Goal: Browse casually: Explore the website without a specific task or goal

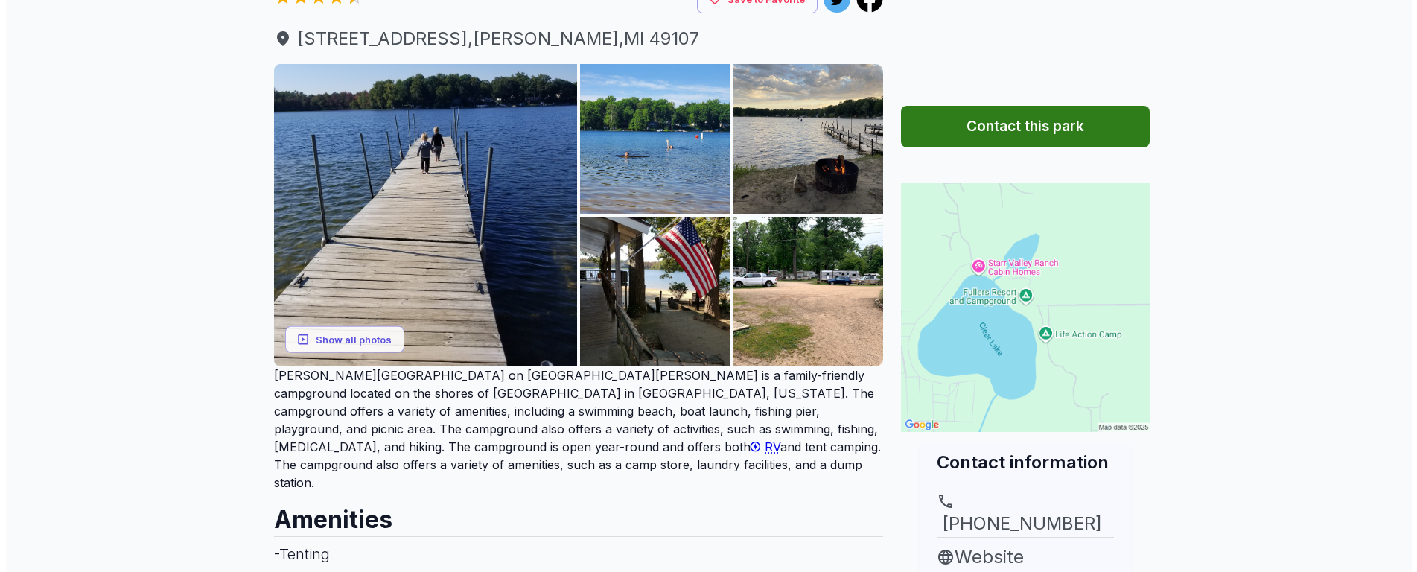
scroll to position [298, 0]
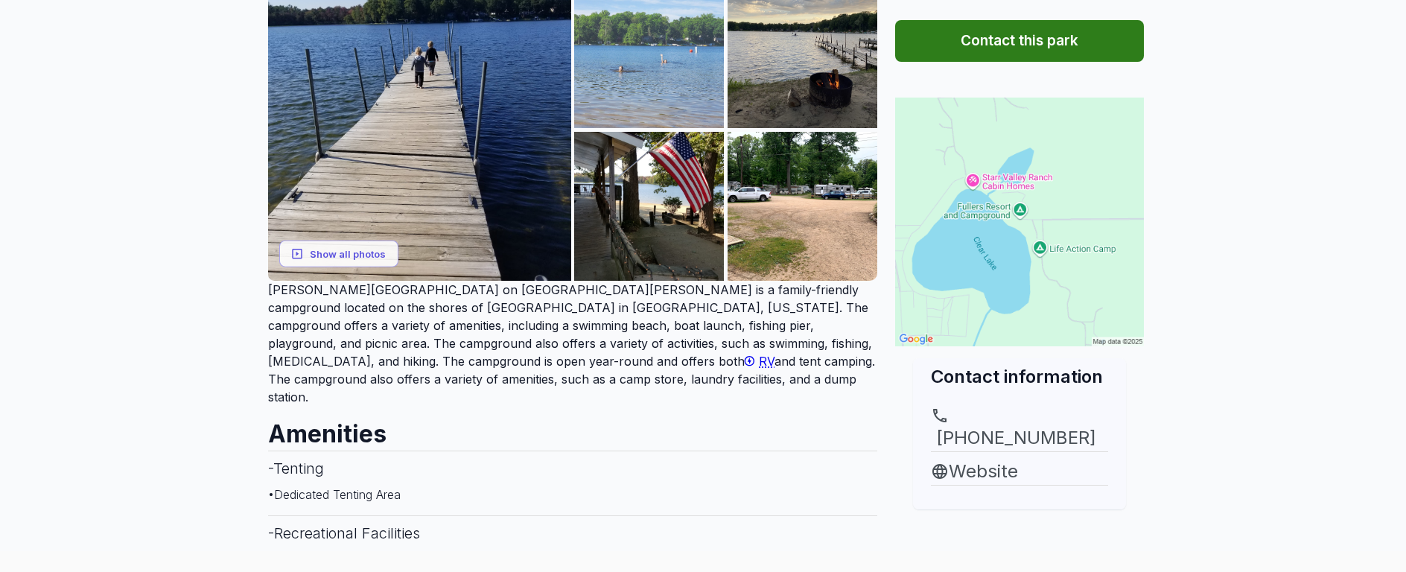
click at [659, 76] on img at bounding box center [649, 53] width 150 height 150
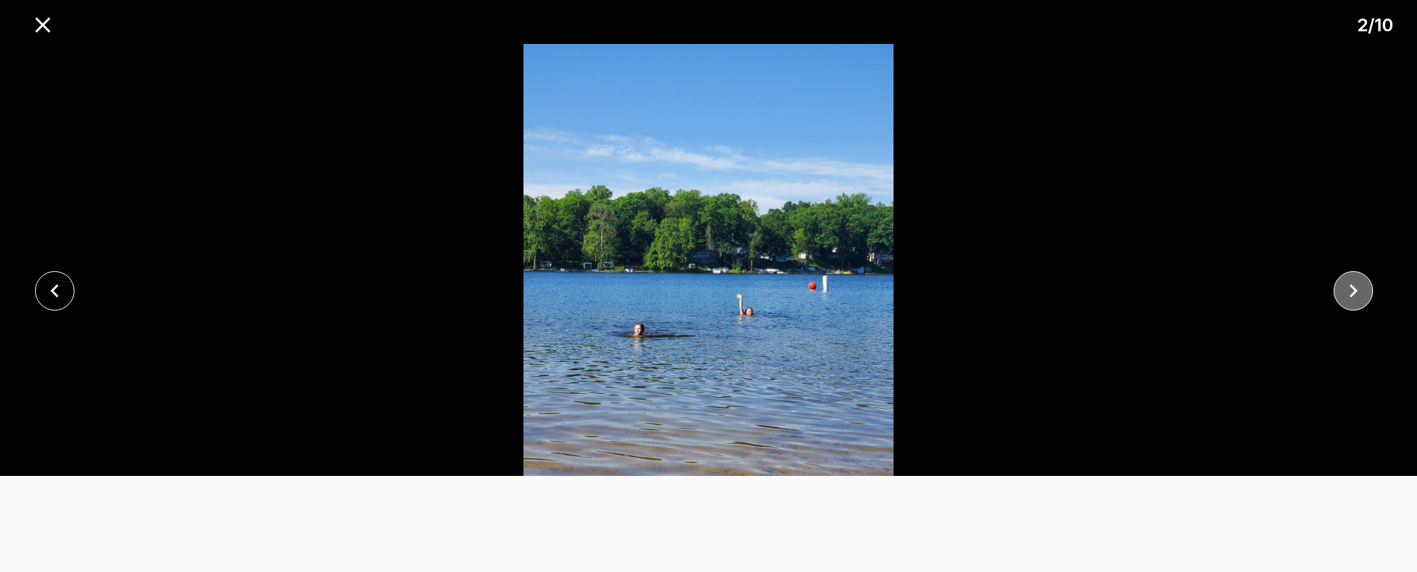
click at [1365, 296] on icon "close" at bounding box center [1354, 291] width 26 height 26
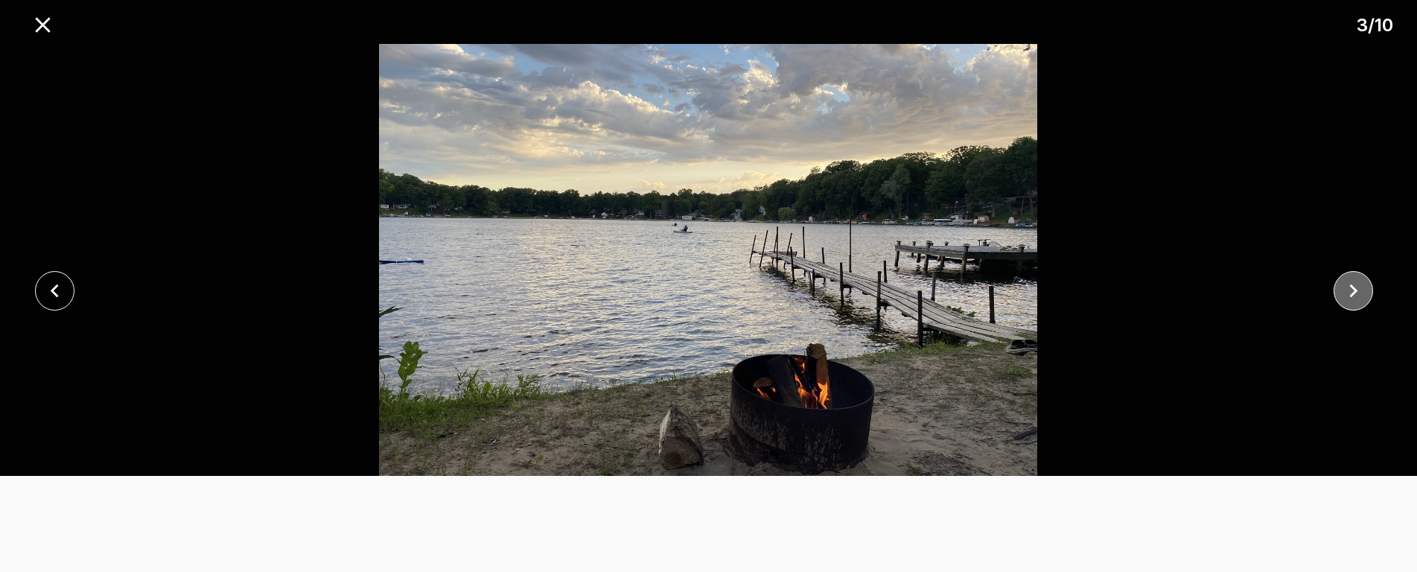
click at [1365, 296] on icon "close" at bounding box center [1354, 291] width 26 height 26
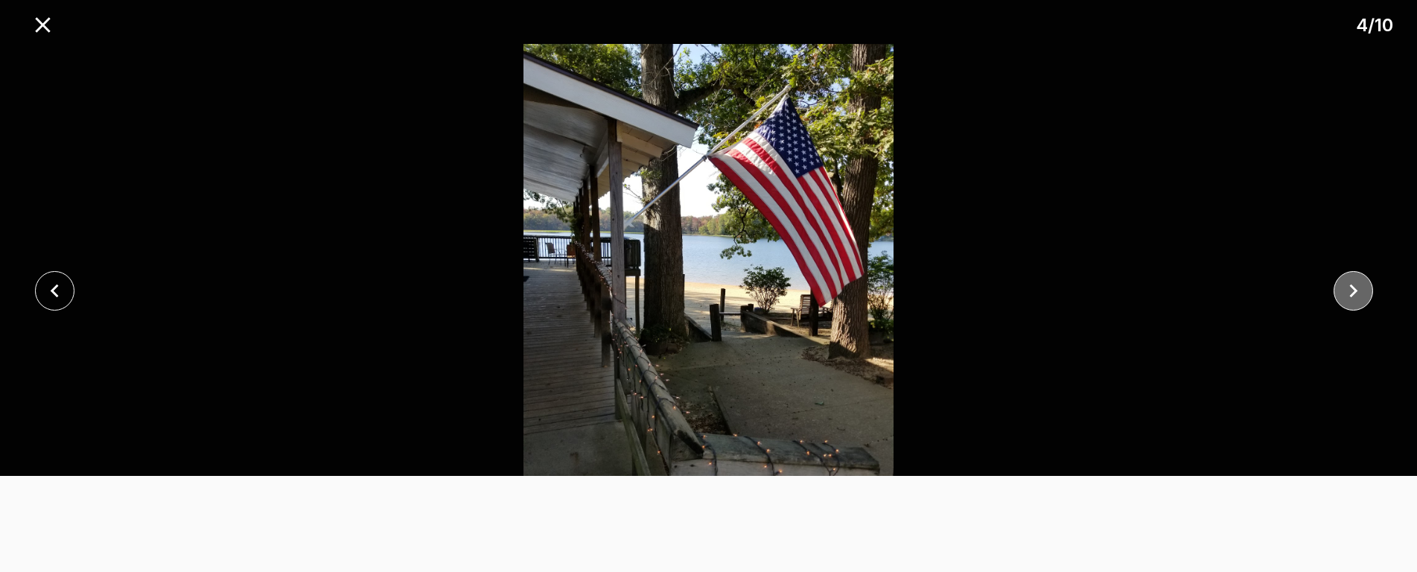
click at [1365, 296] on icon "close" at bounding box center [1354, 291] width 26 height 26
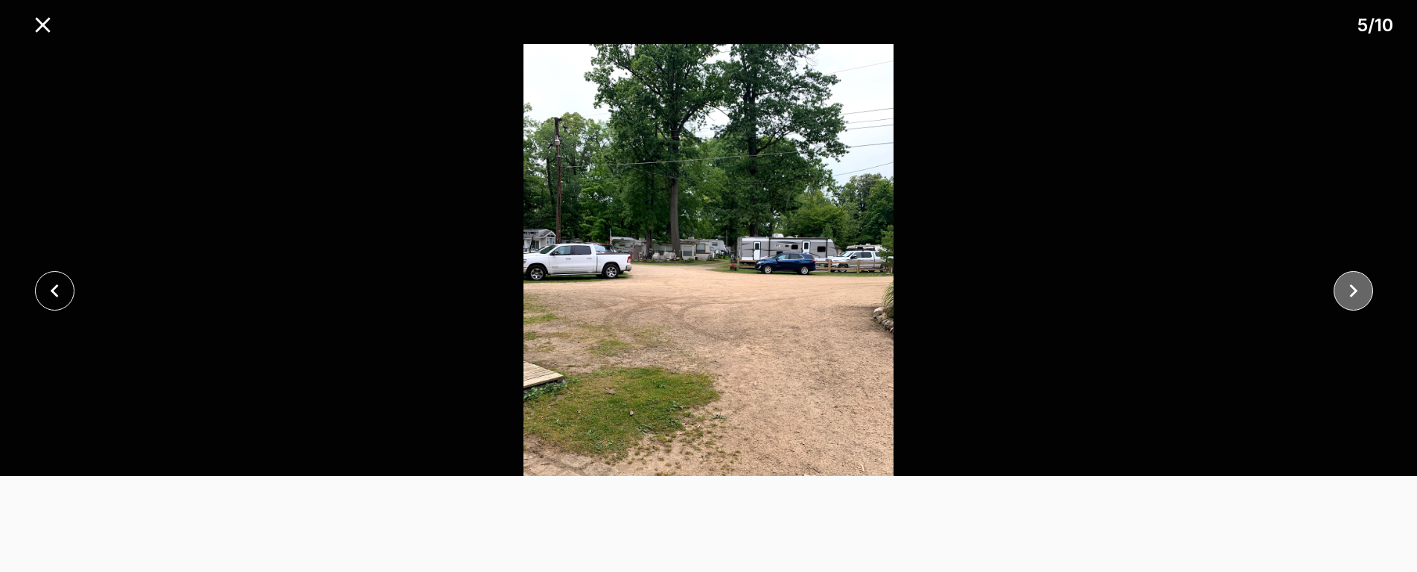
click at [1365, 296] on icon "close" at bounding box center [1354, 291] width 26 height 26
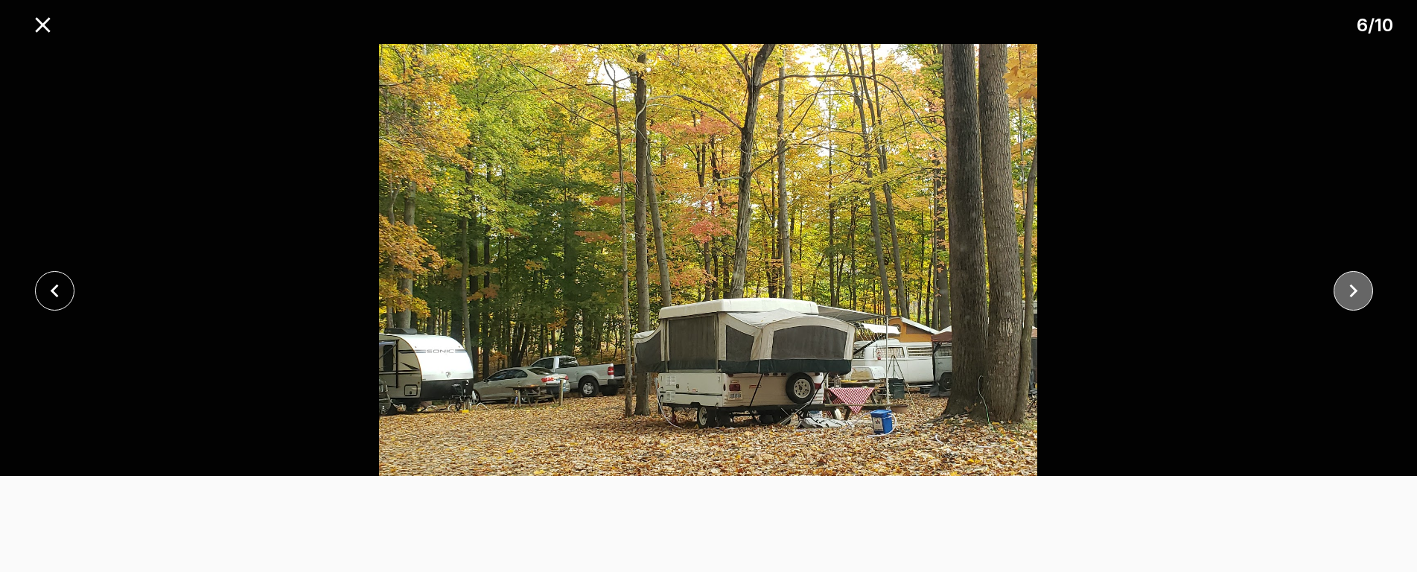
click at [1365, 296] on icon "close" at bounding box center [1354, 291] width 26 height 26
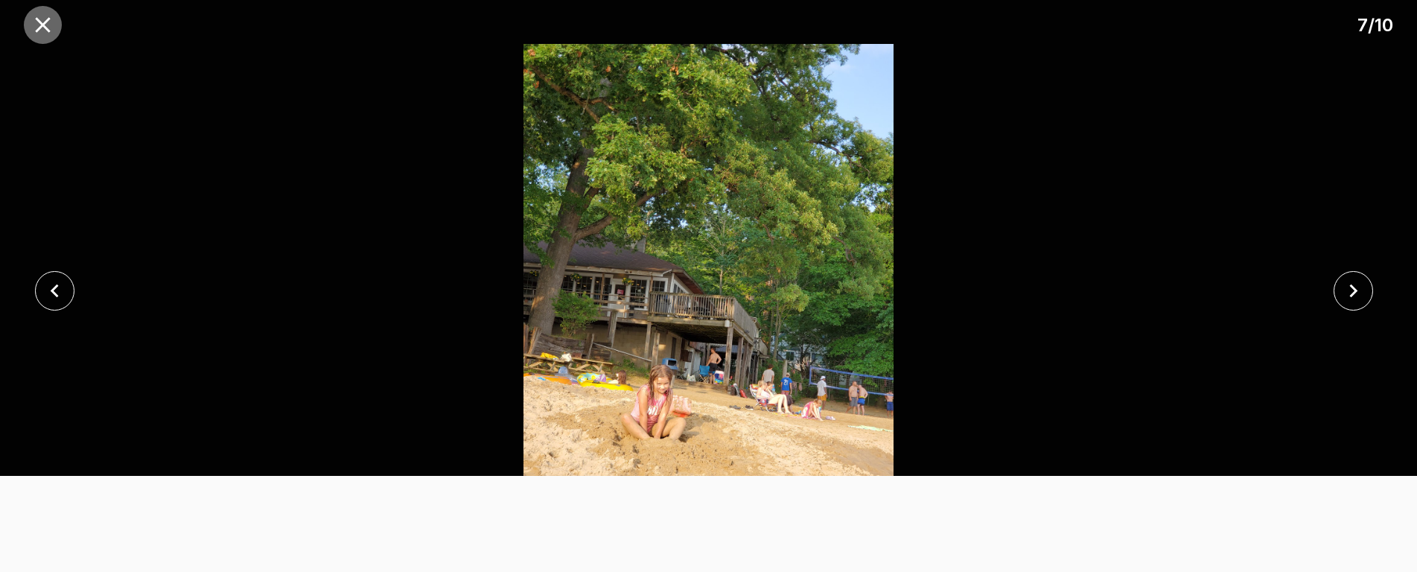
click at [42, 23] on icon "close" at bounding box center [42, 24] width 15 height 15
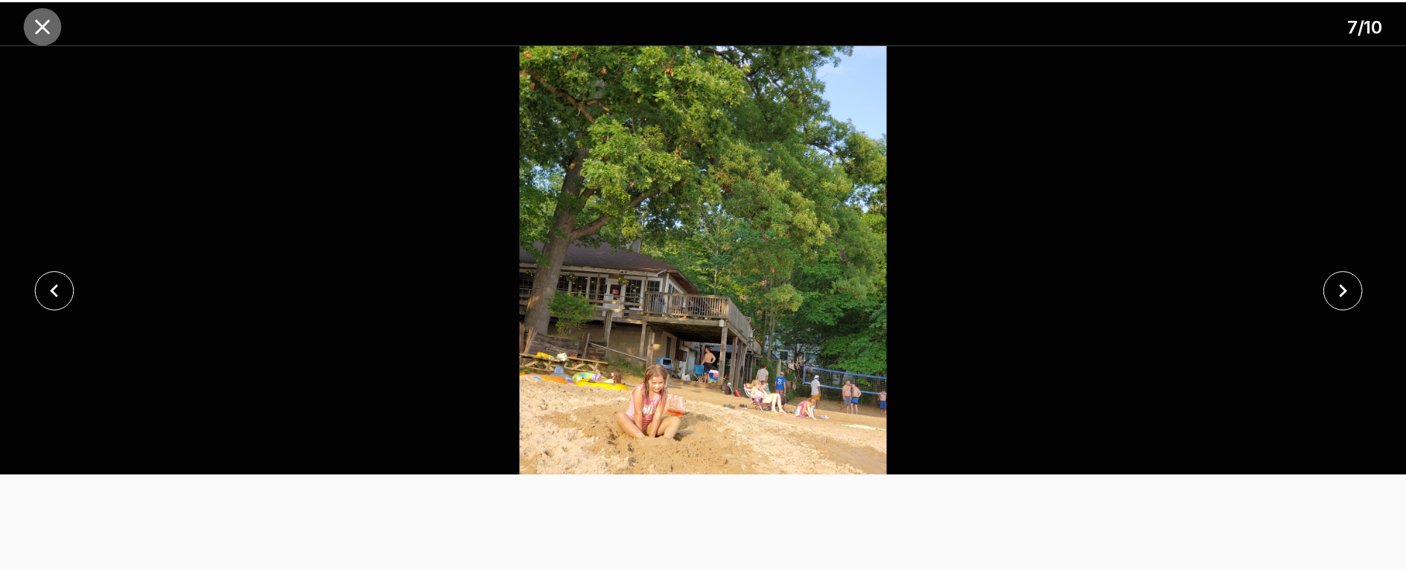
scroll to position [276, 0]
